Goal: Check status: Check status

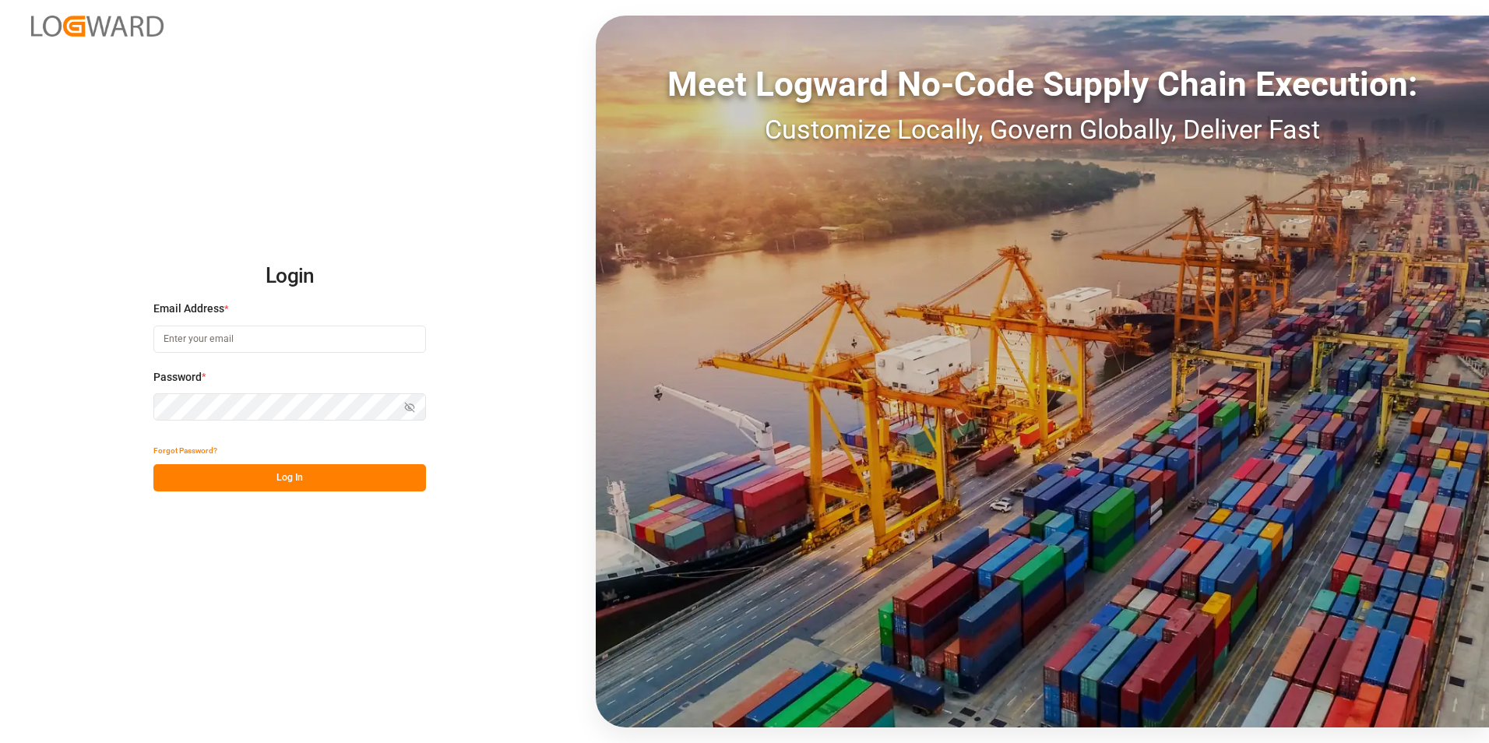
type input "[PERSON_NAME][EMAIL_ADDRESS][PERSON_NAME][DOMAIN_NAME]"
drag, startPoint x: 333, startPoint y: 468, endPoint x: 321, endPoint y: 467, distance: 12.6
click at [333, 468] on button "Log In" at bounding box center [289, 477] width 273 height 27
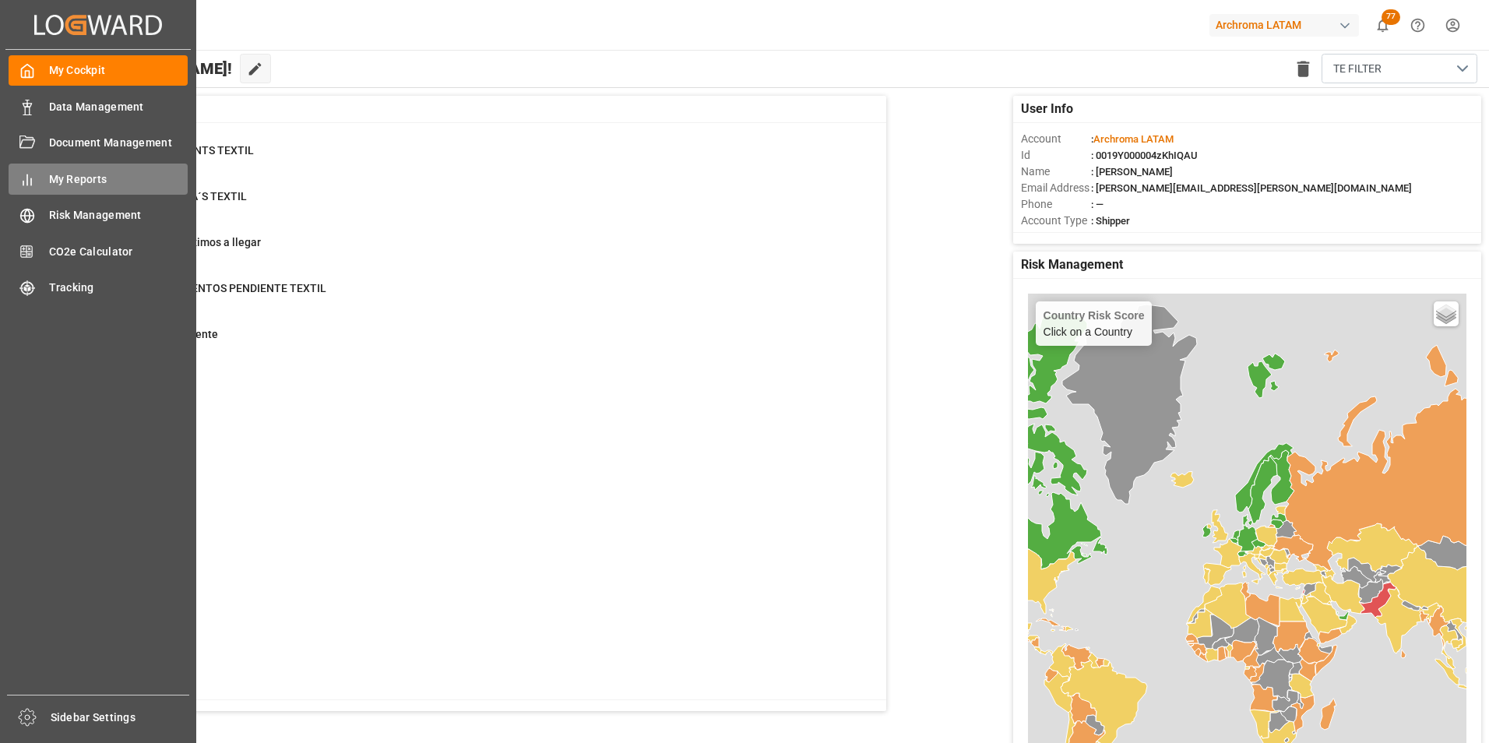
click at [87, 175] on span "My Reports" at bounding box center [118, 179] width 139 height 16
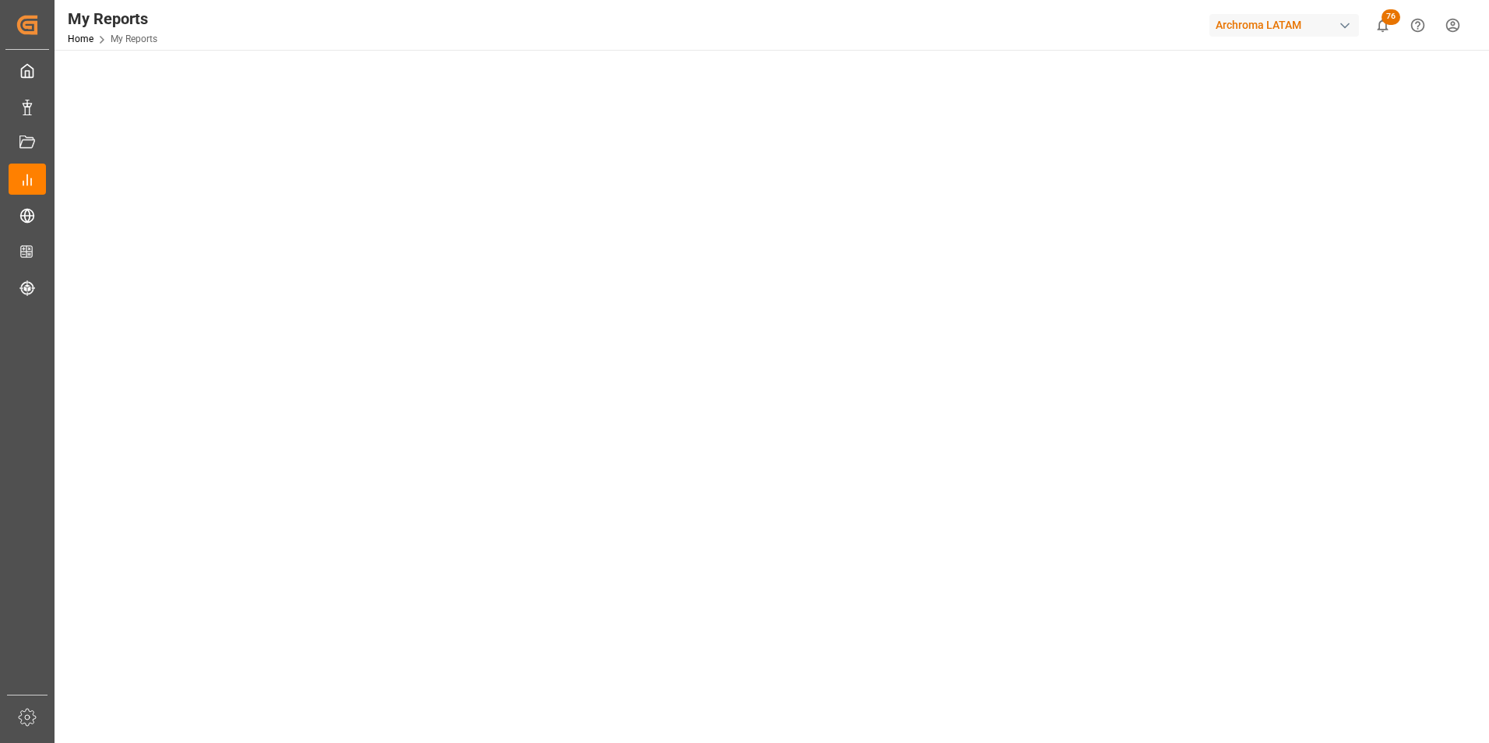
scroll to position [156, 0]
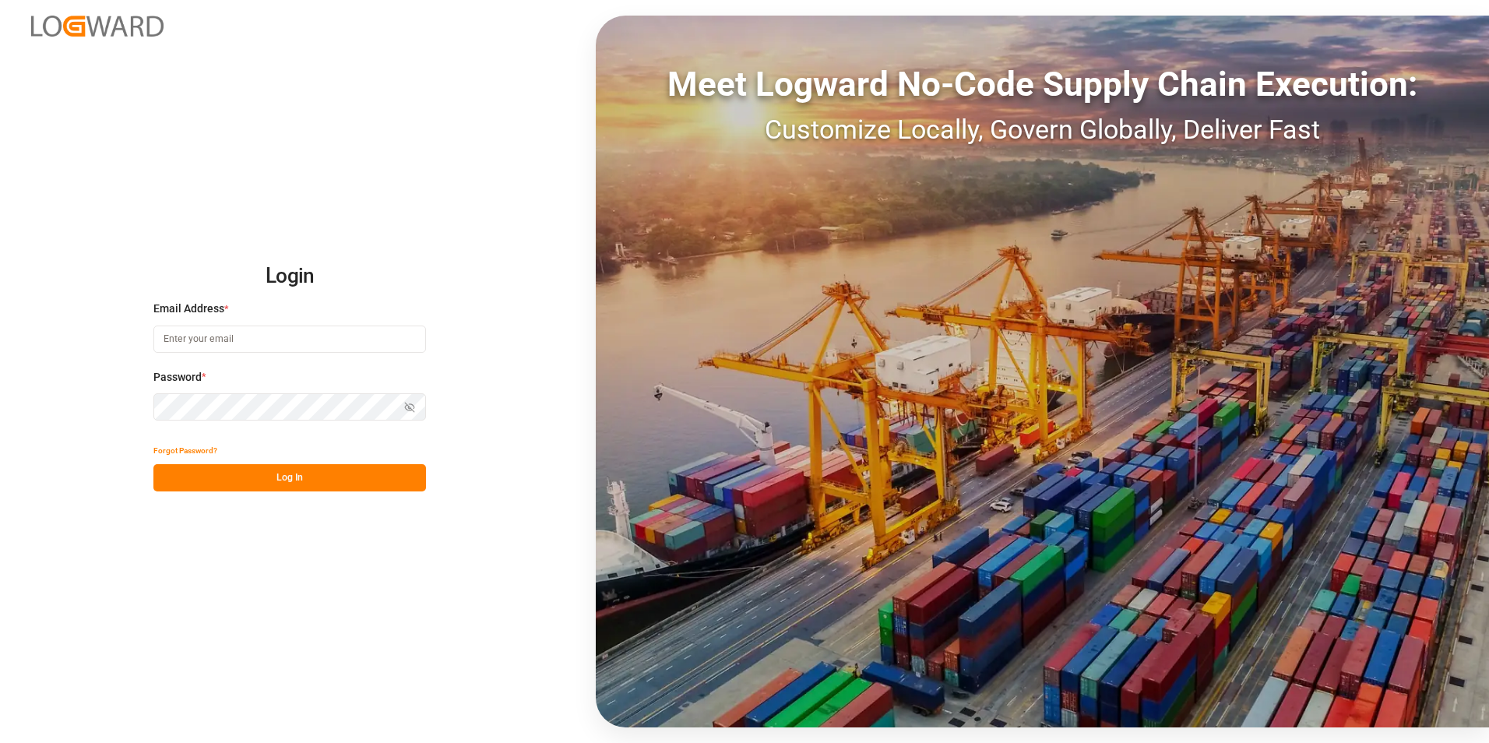
type input "[PERSON_NAME][EMAIL_ADDRESS][PERSON_NAME][DOMAIN_NAME]"
click at [285, 470] on button "Log In" at bounding box center [289, 477] width 273 height 27
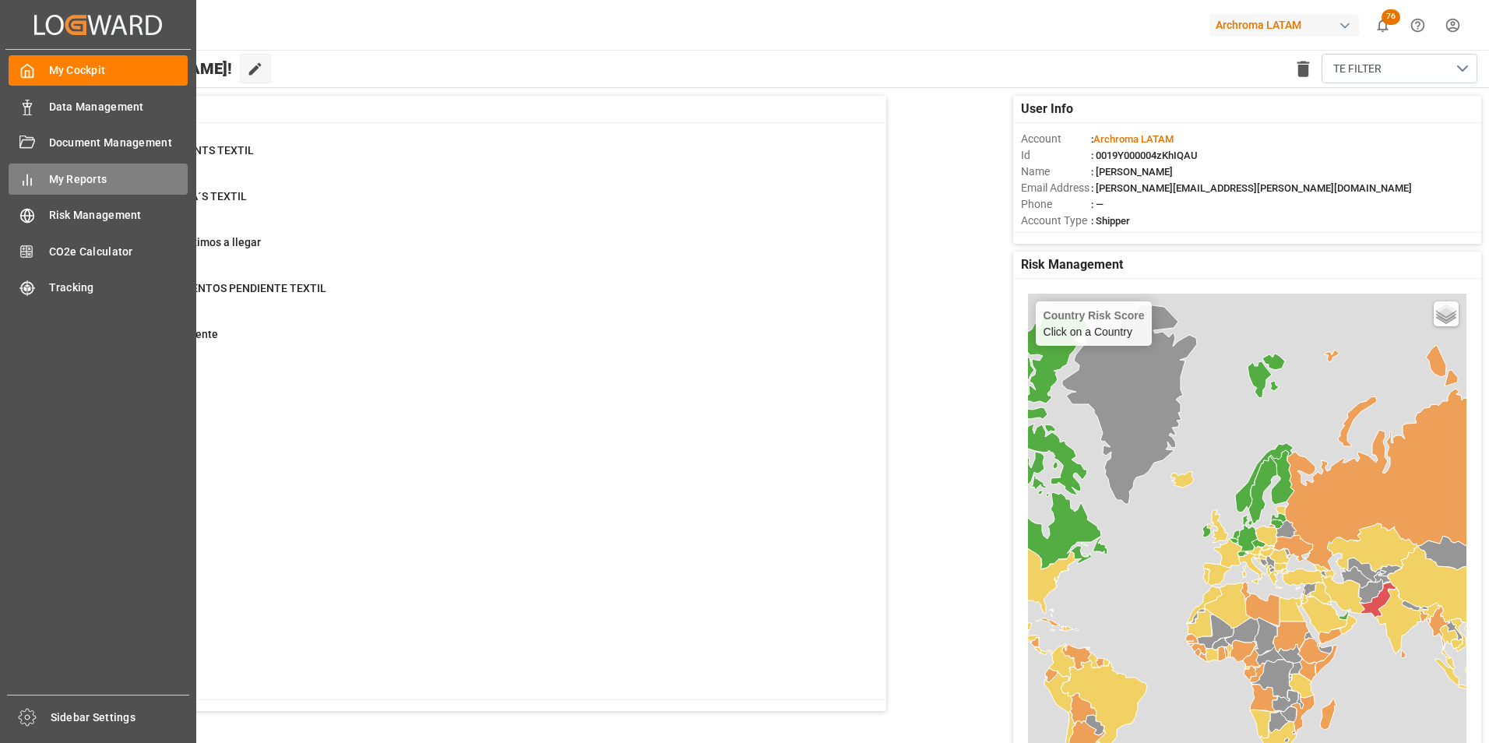
click at [58, 174] on span "My Reports" at bounding box center [118, 179] width 139 height 16
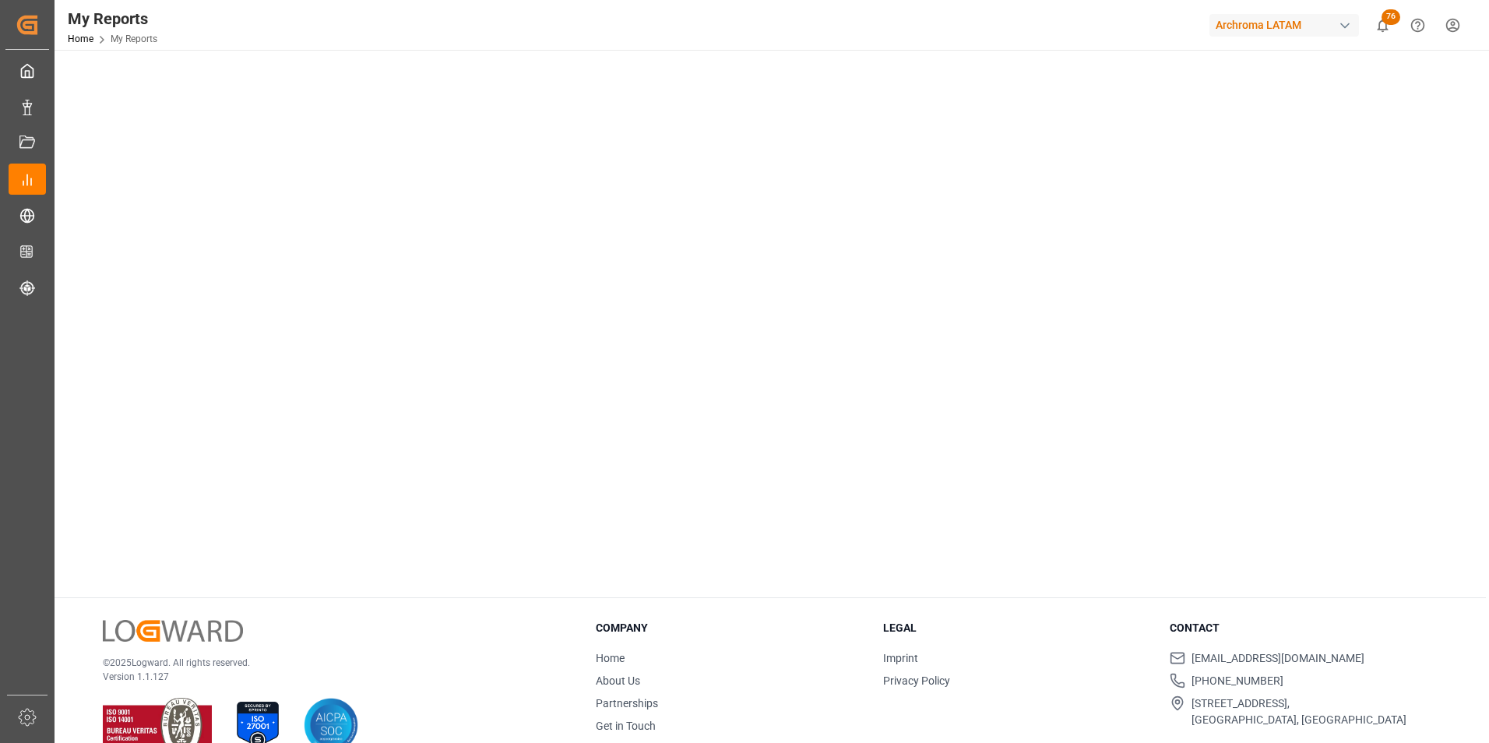
scroll to position [783, 0]
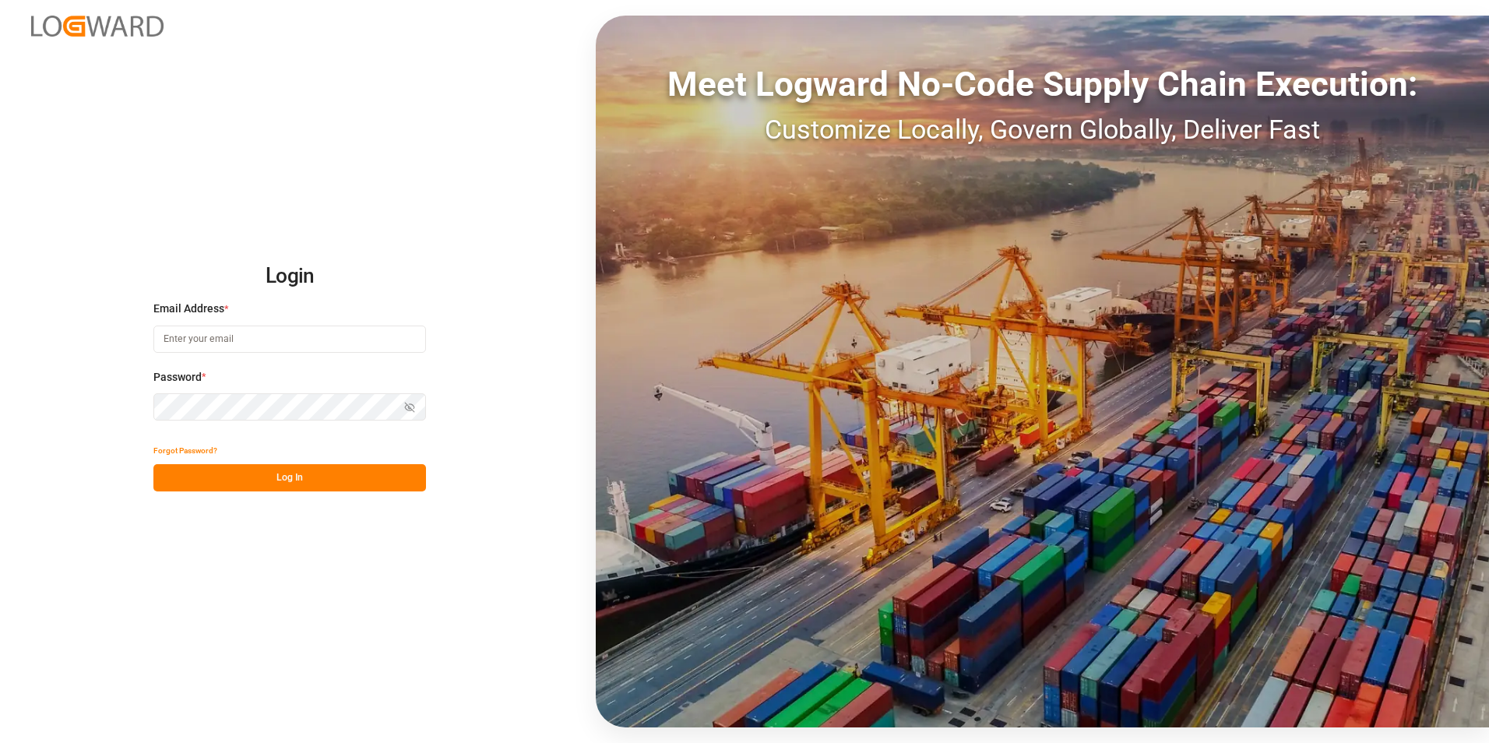
type input "valeria.hurtado@leschaco.com"
click at [246, 470] on button "Log In" at bounding box center [289, 477] width 273 height 27
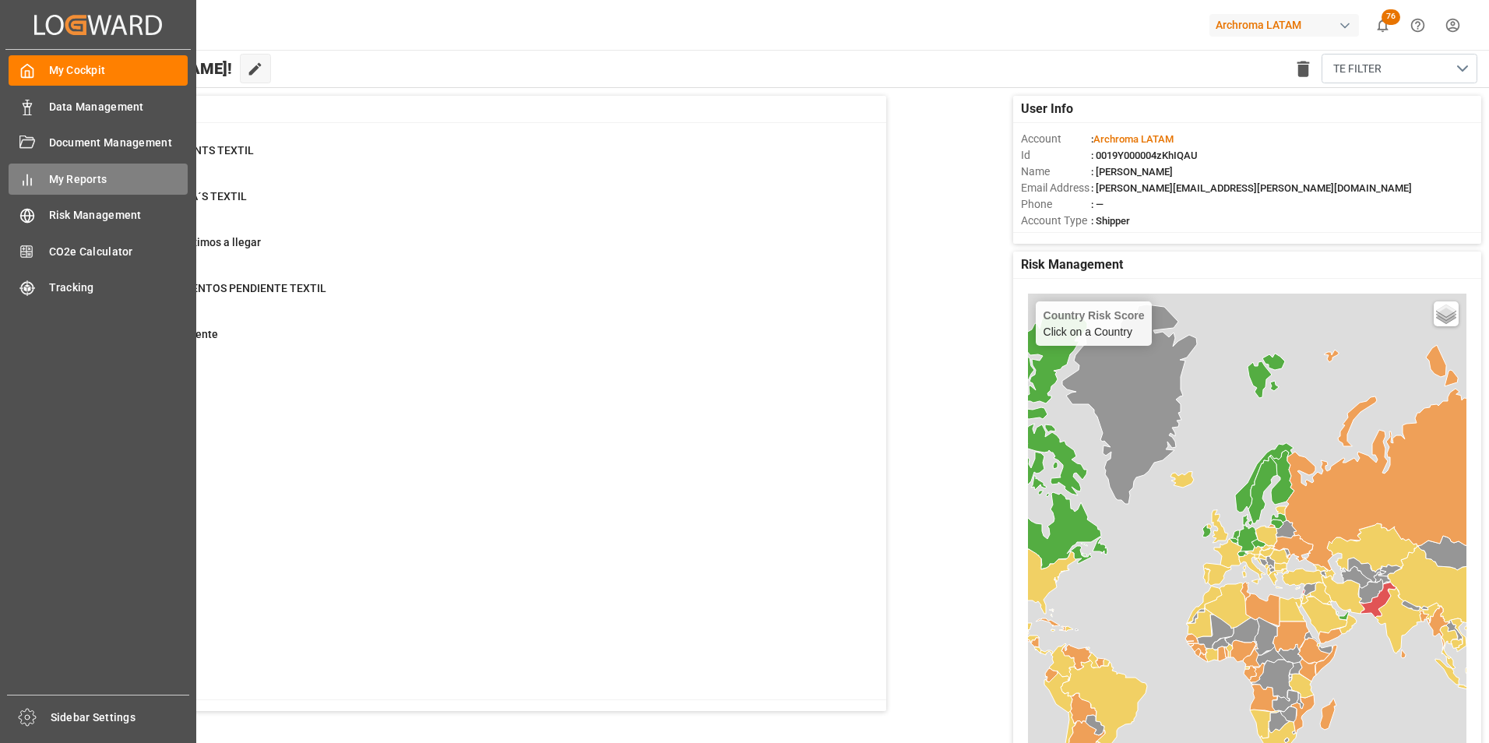
click at [51, 171] on span "My Reports" at bounding box center [118, 179] width 139 height 16
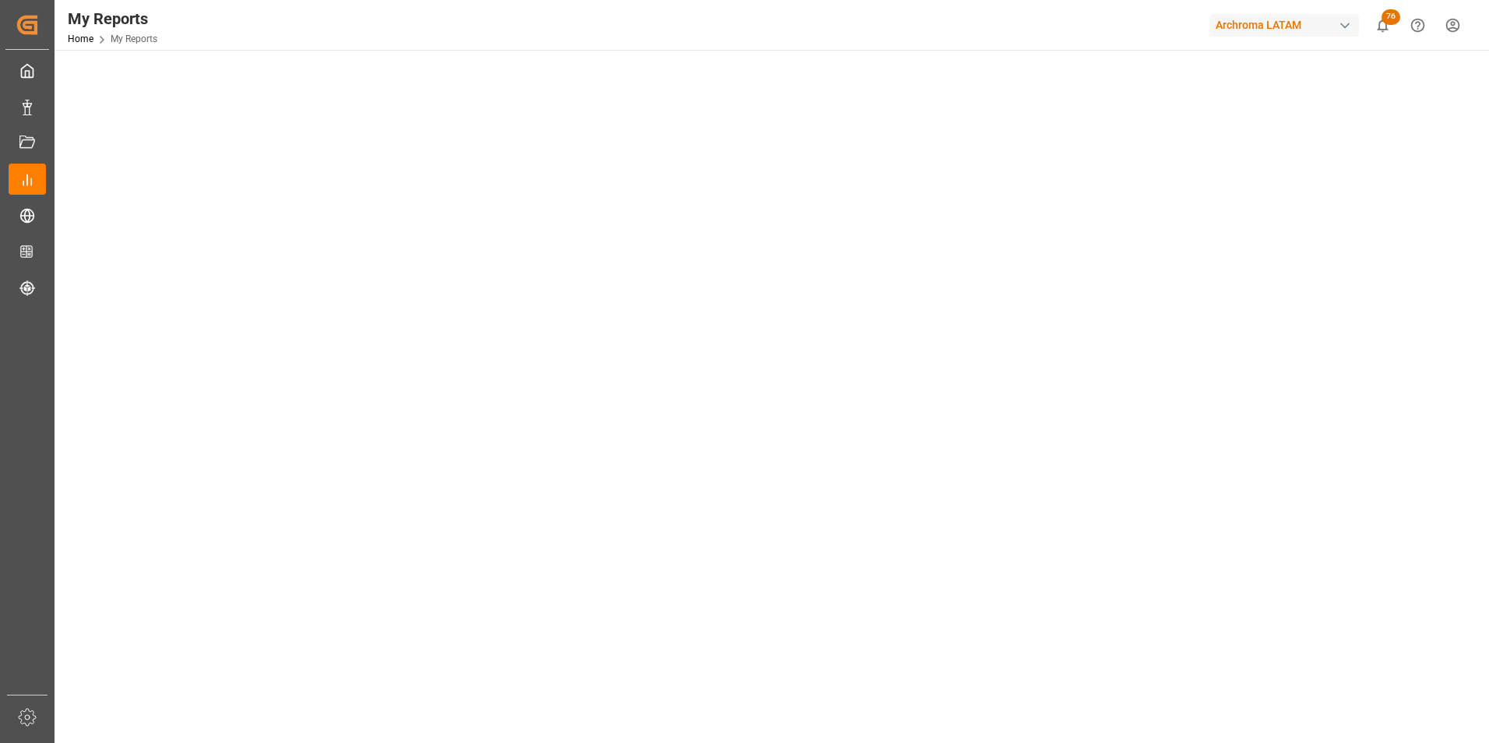
scroll to position [78, 0]
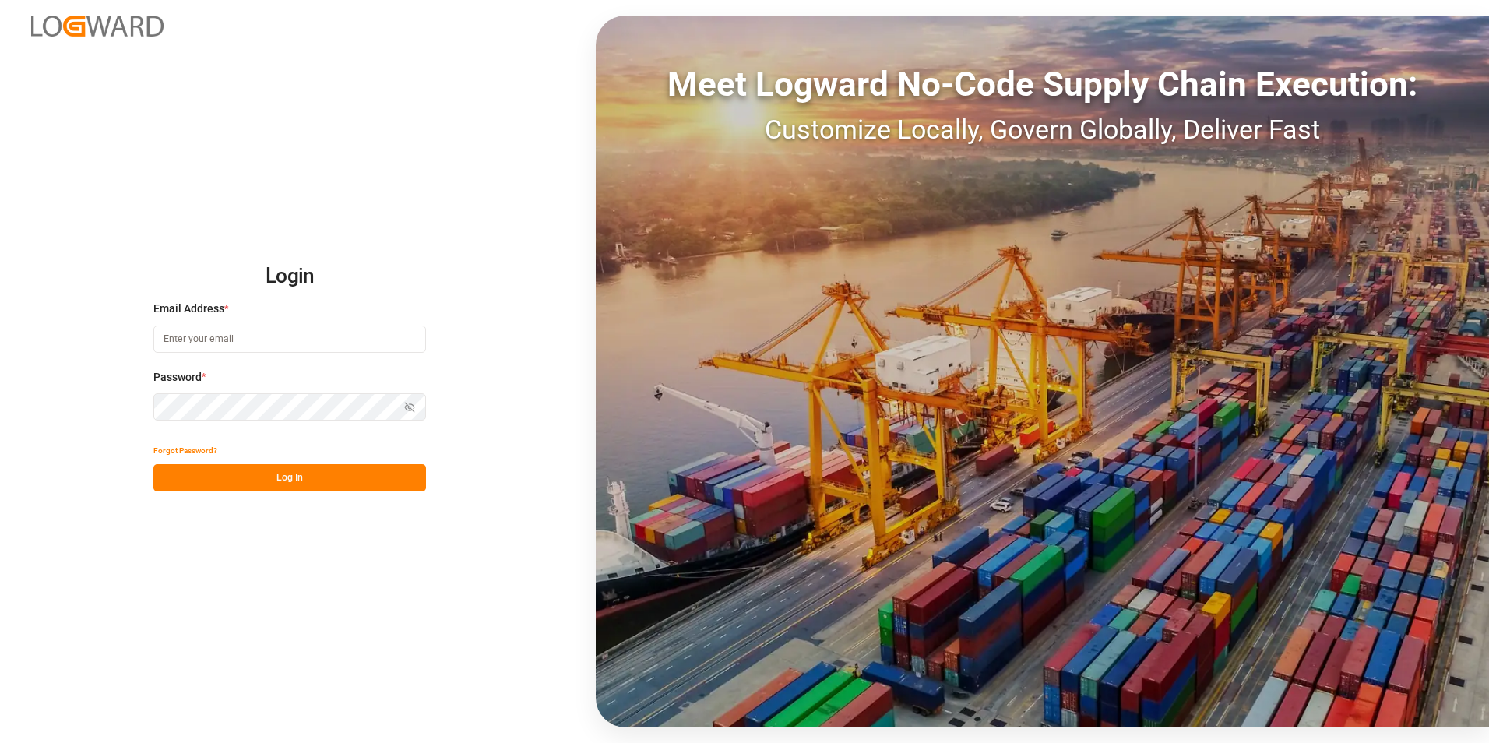
type input "[PERSON_NAME][EMAIL_ADDRESS][PERSON_NAME][DOMAIN_NAME]"
click at [277, 472] on button "Log In" at bounding box center [289, 477] width 273 height 27
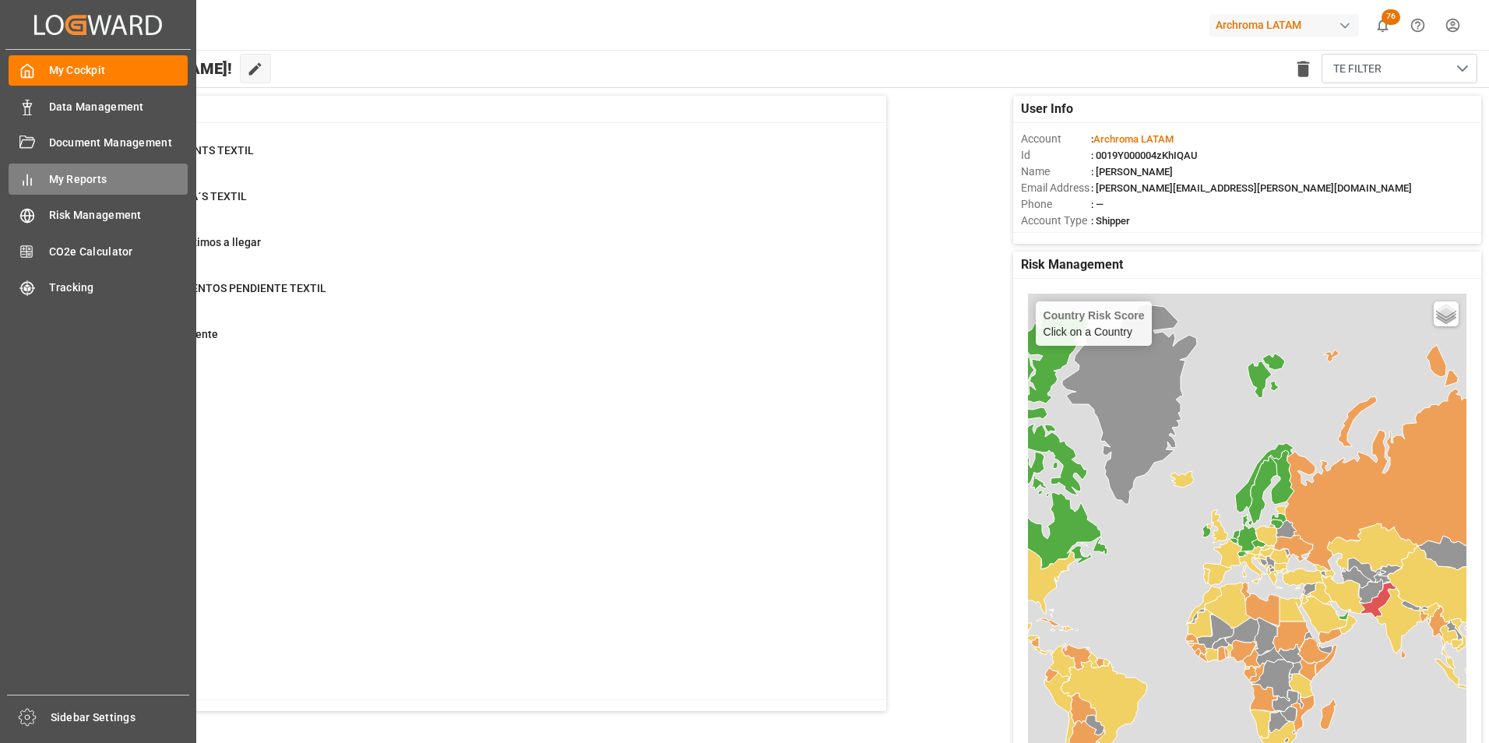
click at [64, 177] on span "My Reports" at bounding box center [118, 179] width 139 height 16
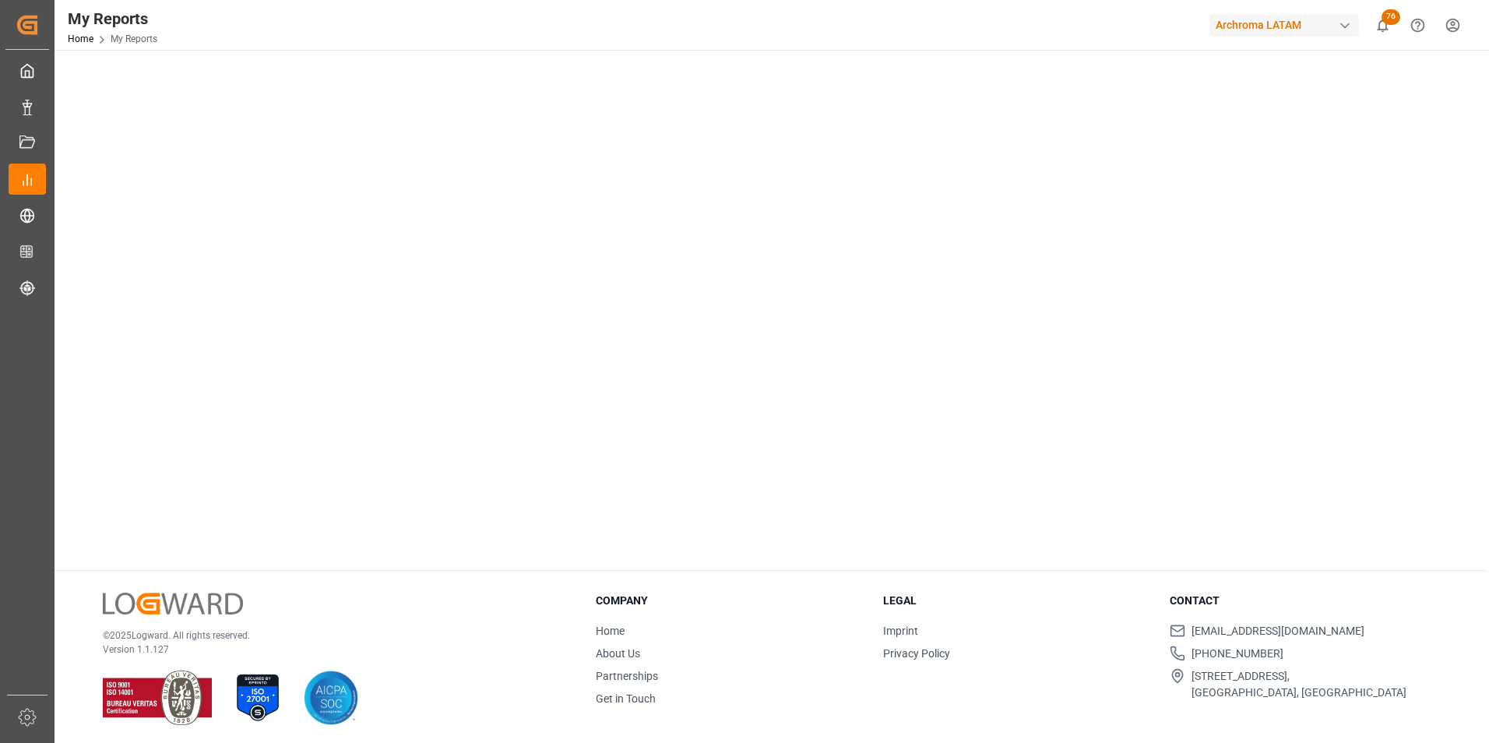
scroll to position [779, 0]
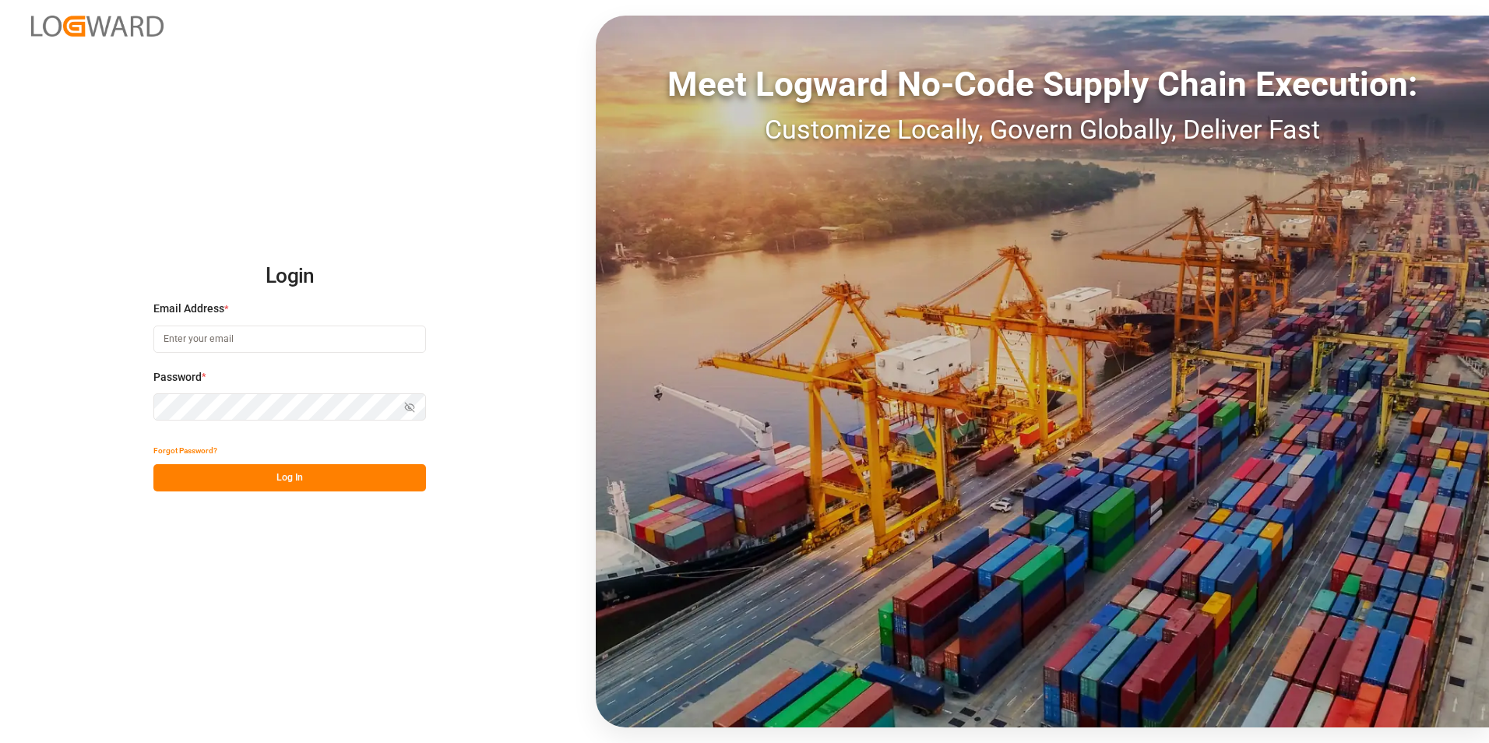
type input "valeria.hurtado@leschaco.com"
click at [308, 470] on button "Log In" at bounding box center [289, 477] width 273 height 27
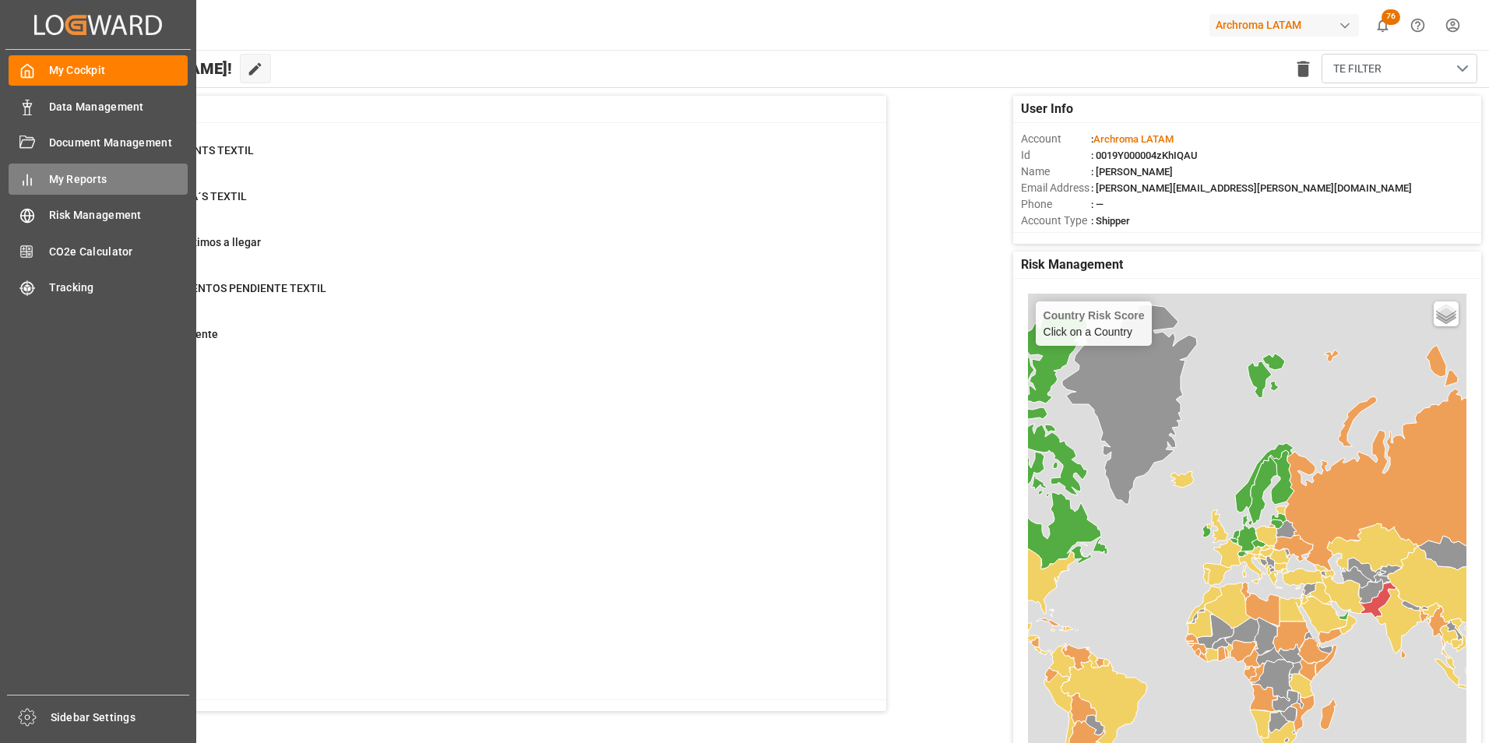
click at [25, 175] on icon at bounding box center [27, 180] width 16 height 16
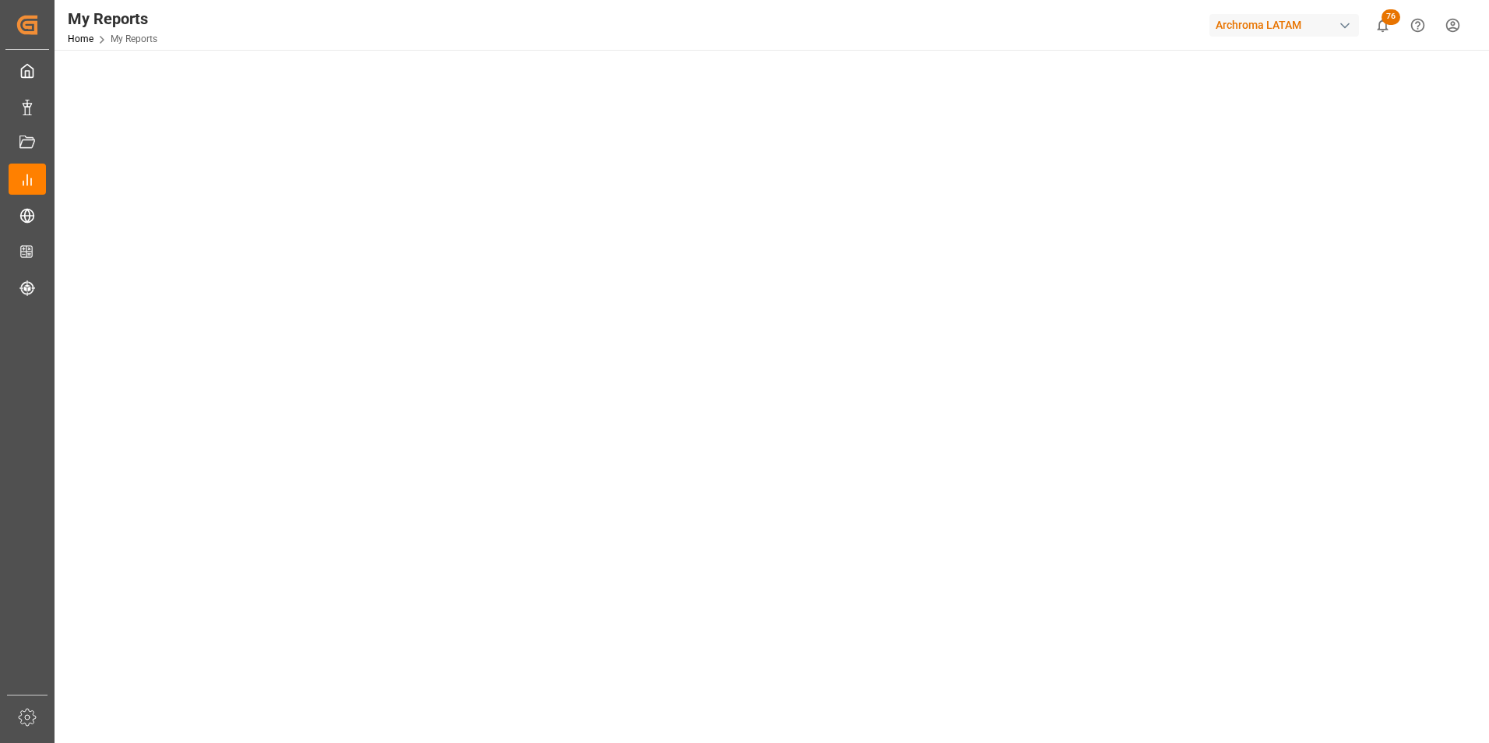
scroll to position [156, 0]
